Goal: Task Accomplishment & Management: Manage account settings

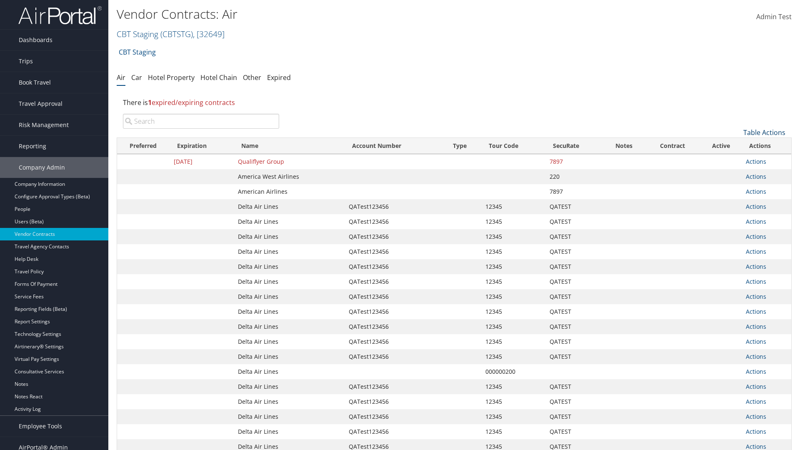
click at [764, 133] on link "Table Actions" at bounding box center [765, 132] width 42 height 9
click at [737, 145] on link "Create New Contract" at bounding box center [737, 145] width 110 height 14
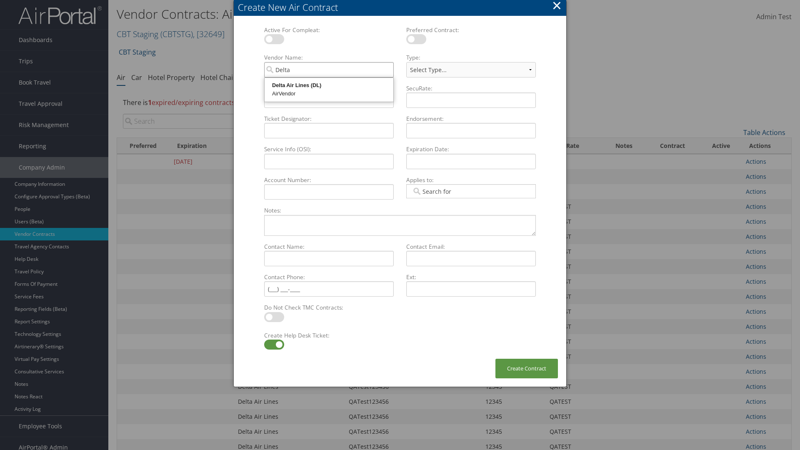
type input "Delta Air Lines"
select select "[object Object]"
type input "Delta Air Lines"
type input "QATest123456"
type input "12345"
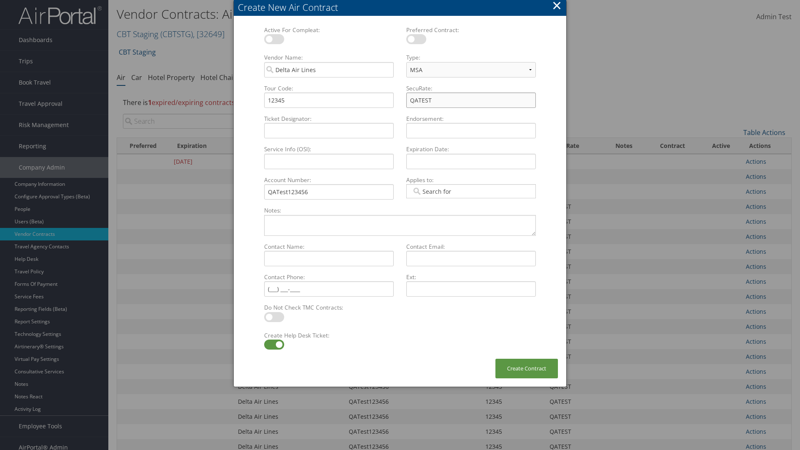
type input "QATEST"
click at [274, 345] on label at bounding box center [274, 345] width 20 height 10
click at [274, 345] on input "checkbox" at bounding box center [270, 345] width 5 height 5
checkbox input "false"
click at [527, 368] on button "Create Contract" at bounding box center [527, 369] width 63 height 20
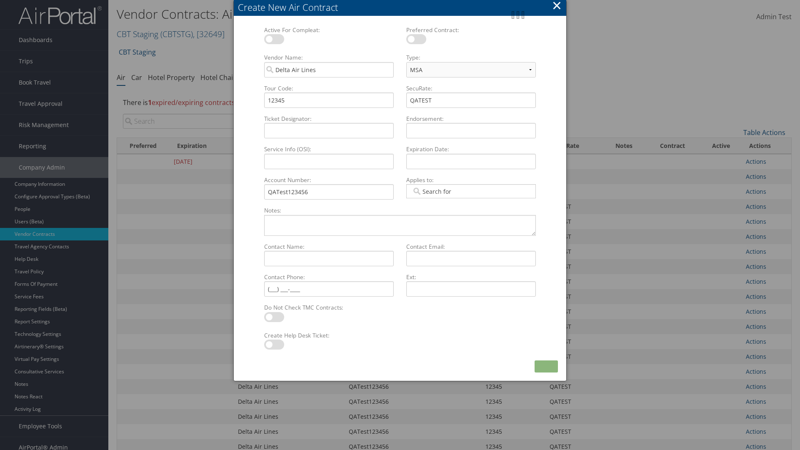
scroll to position [94, 0]
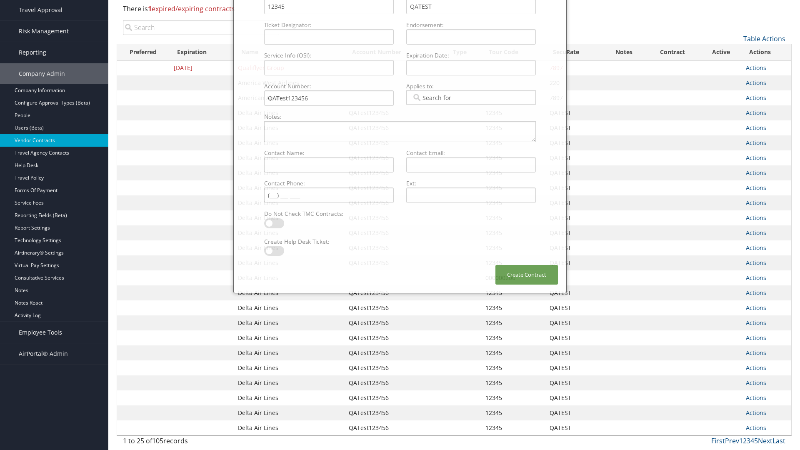
click at [201, 35] on input "search" at bounding box center [201, 27] width 156 height 15
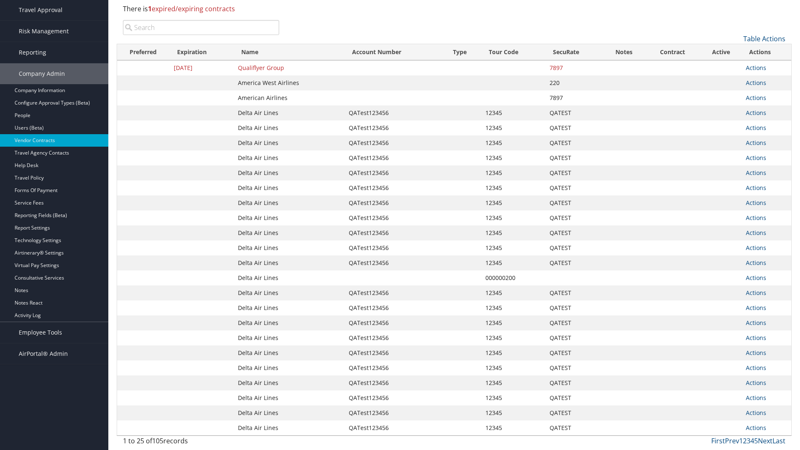
type input "QATest123456"
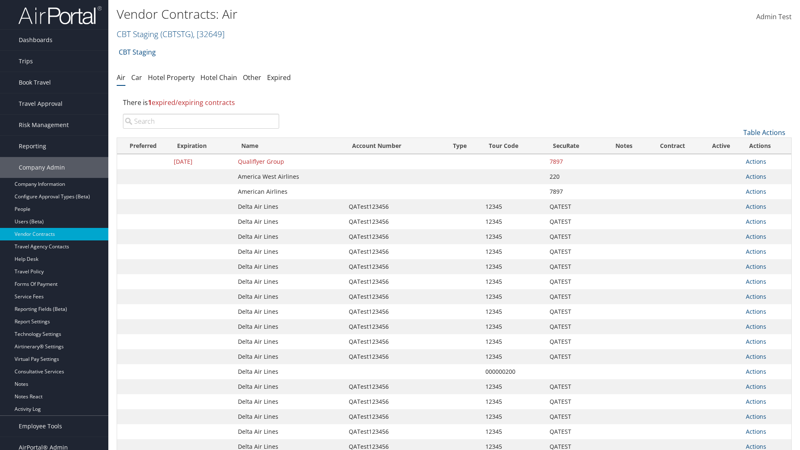
click at [201, 121] on input "search" at bounding box center [201, 121] width 156 height 15
type input "Delta Air Lines"
click at [201, 121] on input "search" at bounding box center [201, 121] width 156 height 15
type input "QATest123456"
click at [201, 121] on input "search" at bounding box center [201, 121] width 156 height 15
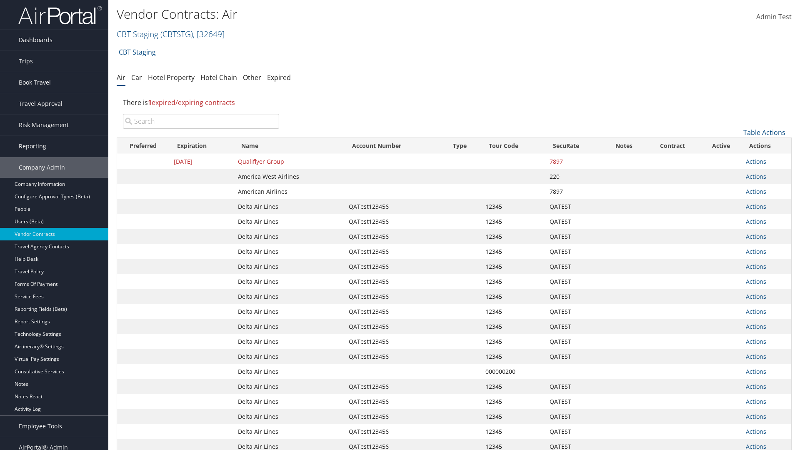
type input "12345"
click at [201, 121] on input "search" at bounding box center [201, 121] width 156 height 15
click at [201, 121] on input "QATEST" at bounding box center [201, 121] width 156 height 15
type input "QATest123456"
click at [756, 161] on link "Actions" at bounding box center [756, 162] width 20 height 8
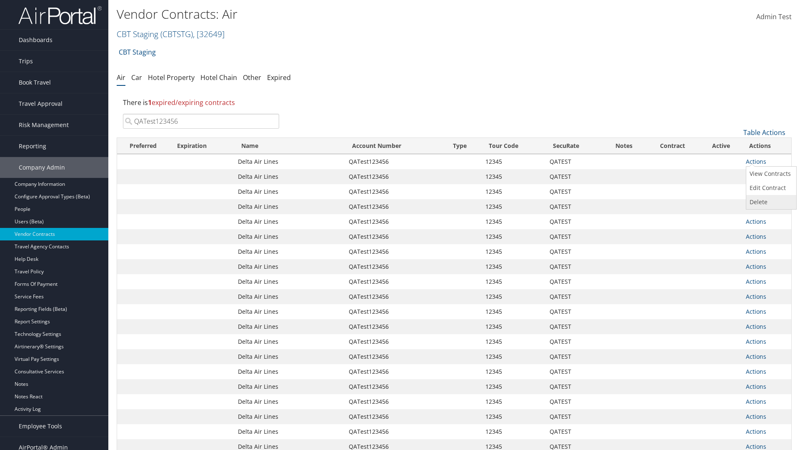
click at [770, 202] on link "Delete" at bounding box center [771, 202] width 48 height 14
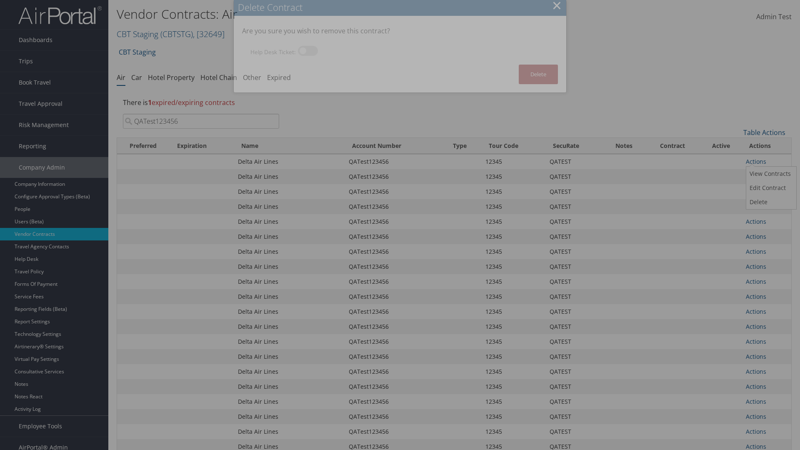
click at [539, 74] on button "Delete" at bounding box center [538, 75] width 39 height 20
